Goal: Task Accomplishment & Management: Manage account settings

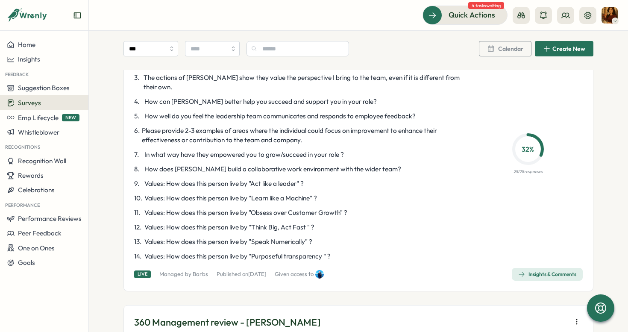
scroll to position [124, 0]
click at [527, 279] on span "Insights & Comments" at bounding box center [547, 274] width 58 height 12
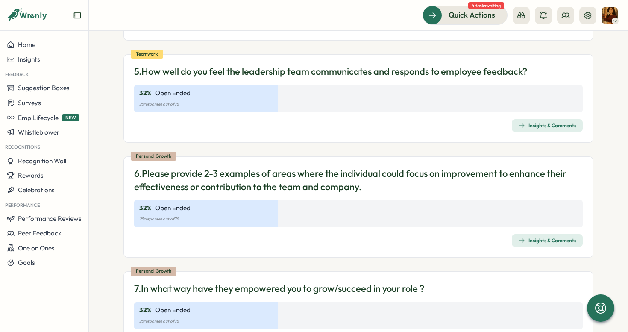
scroll to position [582, 0]
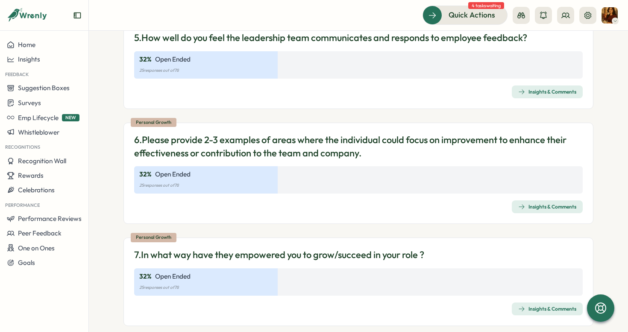
click at [260, 164] on div "Personal Growth 6. Please provide 2-3 examples of areas where the individual co…" at bounding box center [359, 174] width 470 height 102
click at [565, 200] on div "Personal Growth 6. Please provide 2-3 examples of areas where the individual co…" at bounding box center [359, 174] width 470 height 102
click at [563, 210] on span "Insights & Comments" at bounding box center [547, 207] width 58 height 12
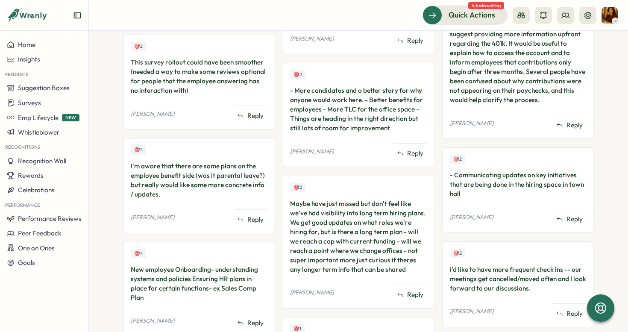
scroll to position [507, 0]
click at [40, 104] on span "Surveys" at bounding box center [29, 103] width 23 height 8
click at [35, 220] on span "Performance Reviews" at bounding box center [50, 219] width 64 height 8
click at [44, 233] on span "Peer Feedback" at bounding box center [40, 233] width 44 height 8
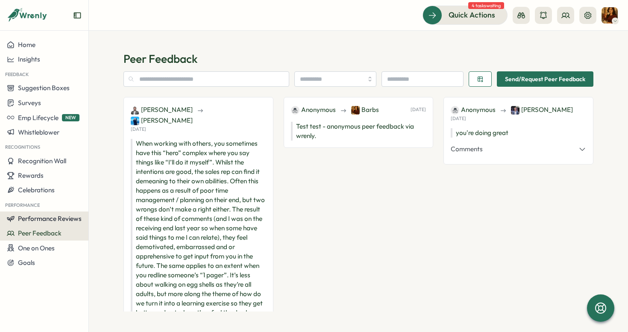
click at [51, 222] on span "Performance Reviews" at bounding box center [50, 219] width 64 height 8
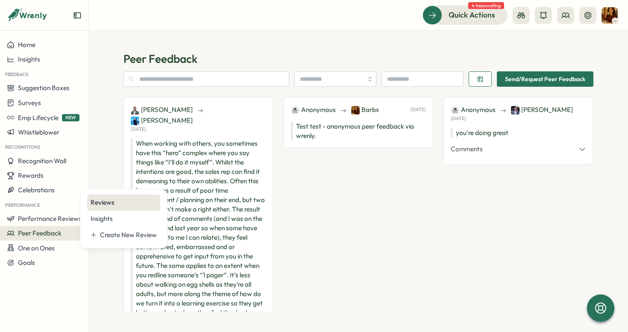
click at [113, 207] on div "Reviews" at bounding box center [123, 202] width 73 height 16
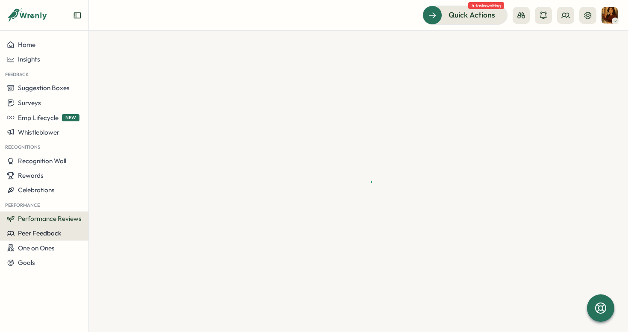
click at [46, 235] on span "Peer Feedback" at bounding box center [40, 233] width 44 height 8
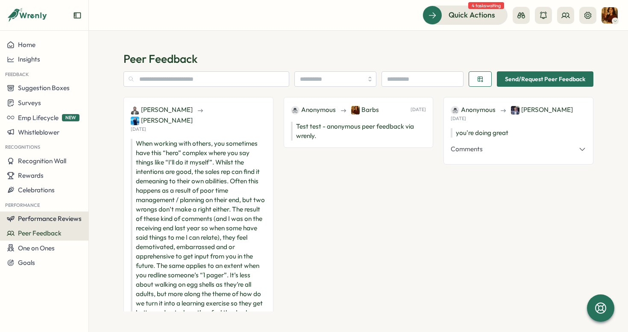
click at [67, 221] on span "Performance Reviews" at bounding box center [50, 219] width 64 height 8
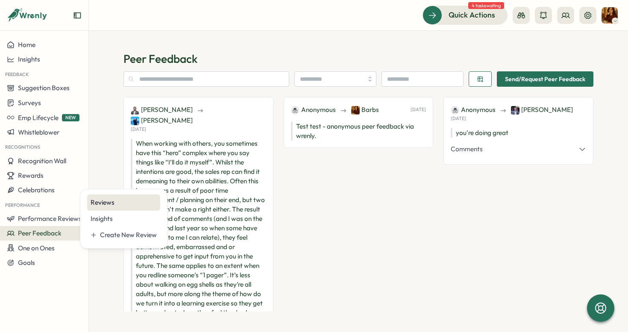
click at [106, 208] on div "Reviews" at bounding box center [123, 202] width 73 height 16
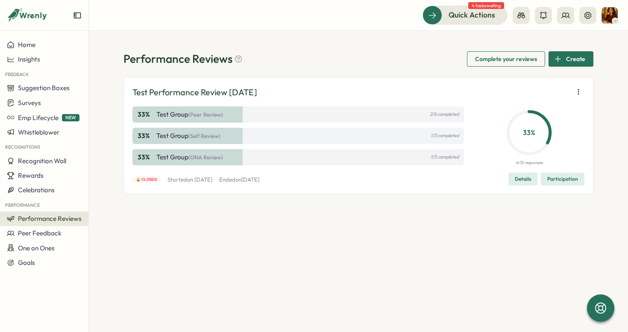
click at [560, 60] on icon "button" at bounding box center [558, 59] width 8 height 8
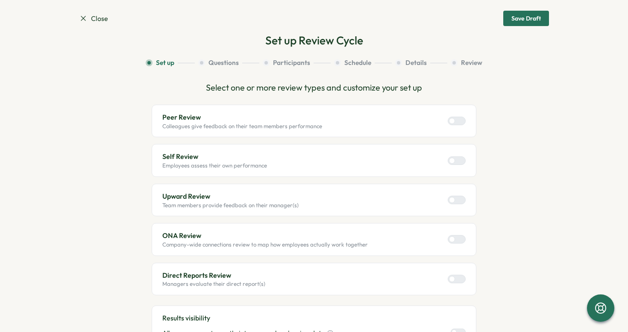
scroll to position [13, 0]
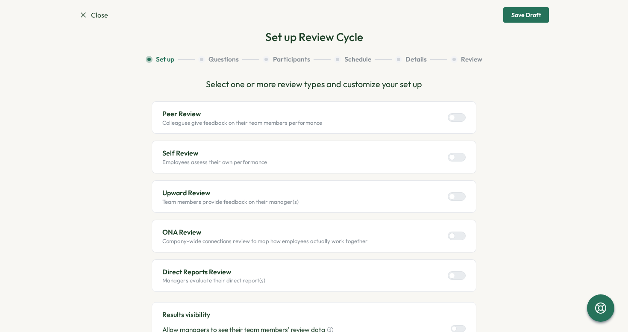
click at [455, 118] on div at bounding box center [460, 118] width 10 height 8
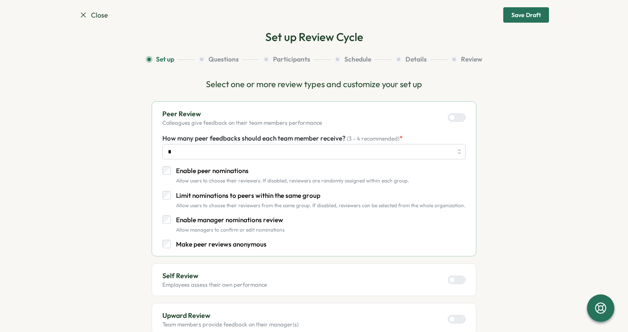
click at [214, 170] on p "Enable peer nominations" at bounding box center [292, 170] width 233 height 9
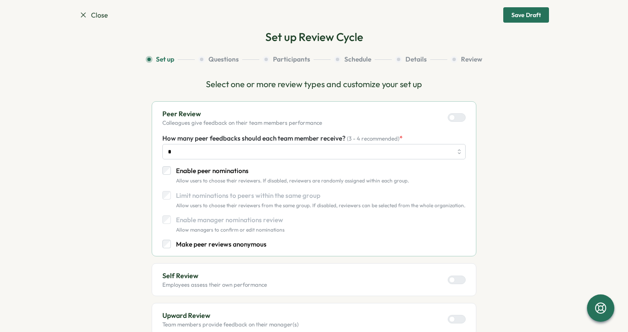
click at [212, 171] on p "Enable peer nominations" at bounding box center [292, 170] width 233 height 9
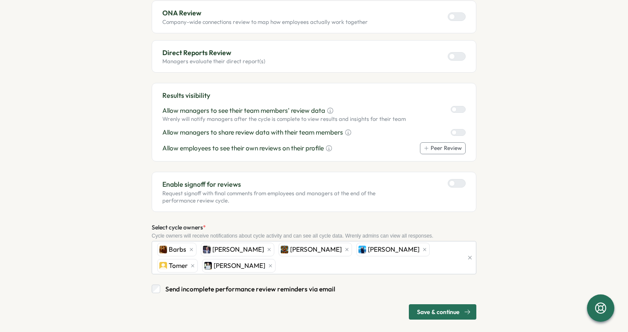
scroll to position [363, 0]
